Goal: Navigation & Orientation: Find specific page/section

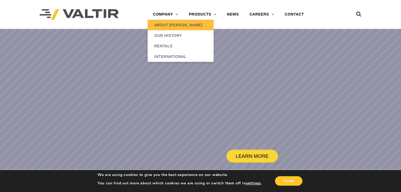
click at [161, 28] on link "ABOUT [PERSON_NAME]" at bounding box center [181, 25] width 66 height 11
